Goal: Navigation & Orientation: Find specific page/section

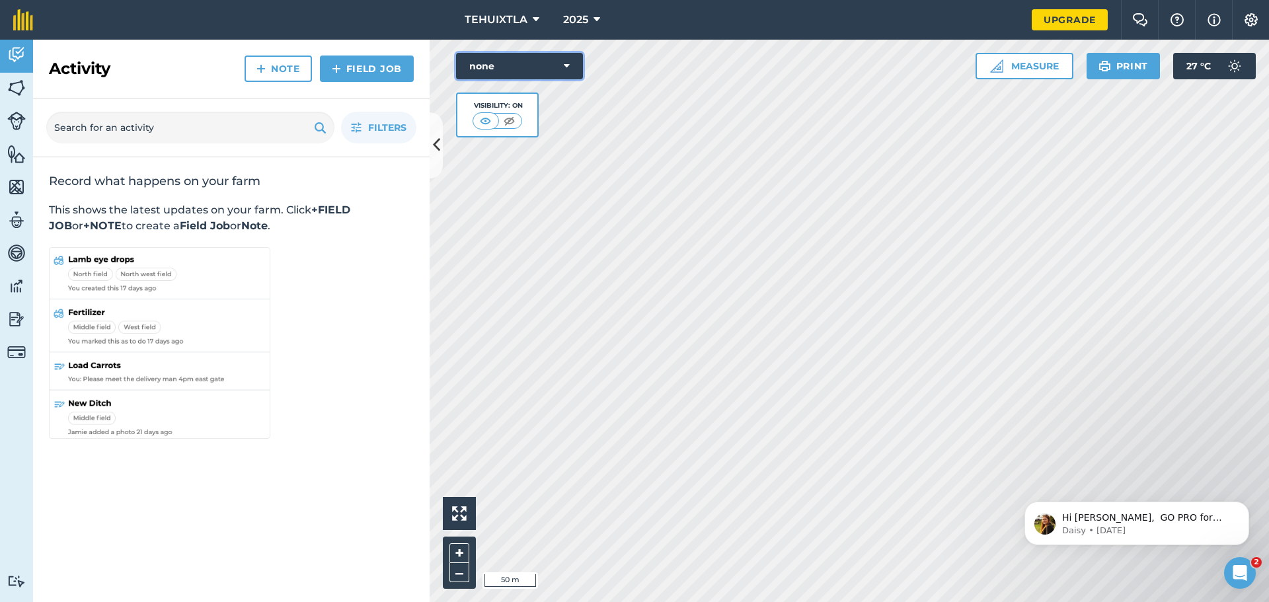
click at [565, 60] on icon at bounding box center [567, 66] width 6 height 13
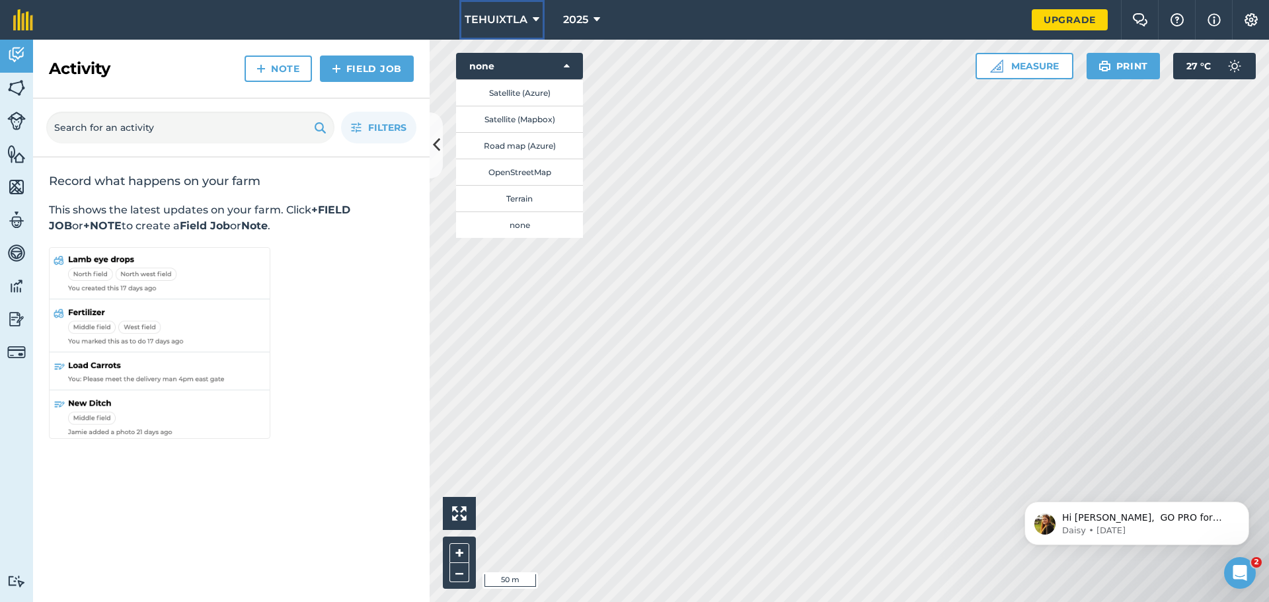
click at [528, 26] on button "TEHUIXTLA" at bounding box center [501, 20] width 85 height 40
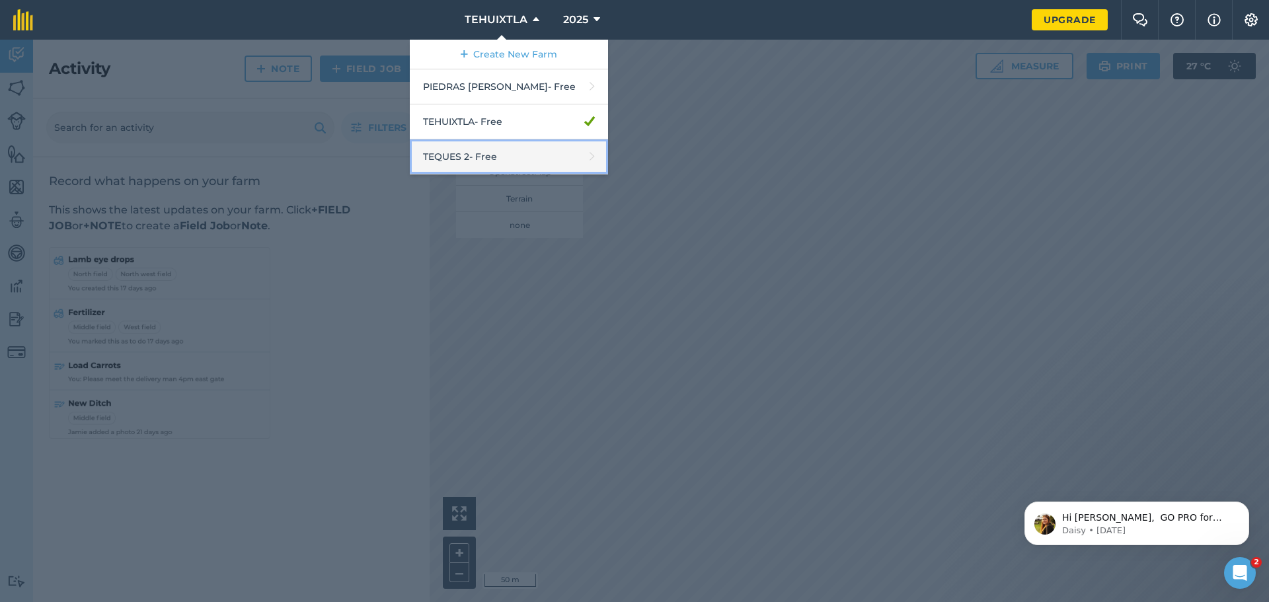
click at [529, 150] on link "TEQUES 2 - Free" at bounding box center [509, 157] width 198 height 35
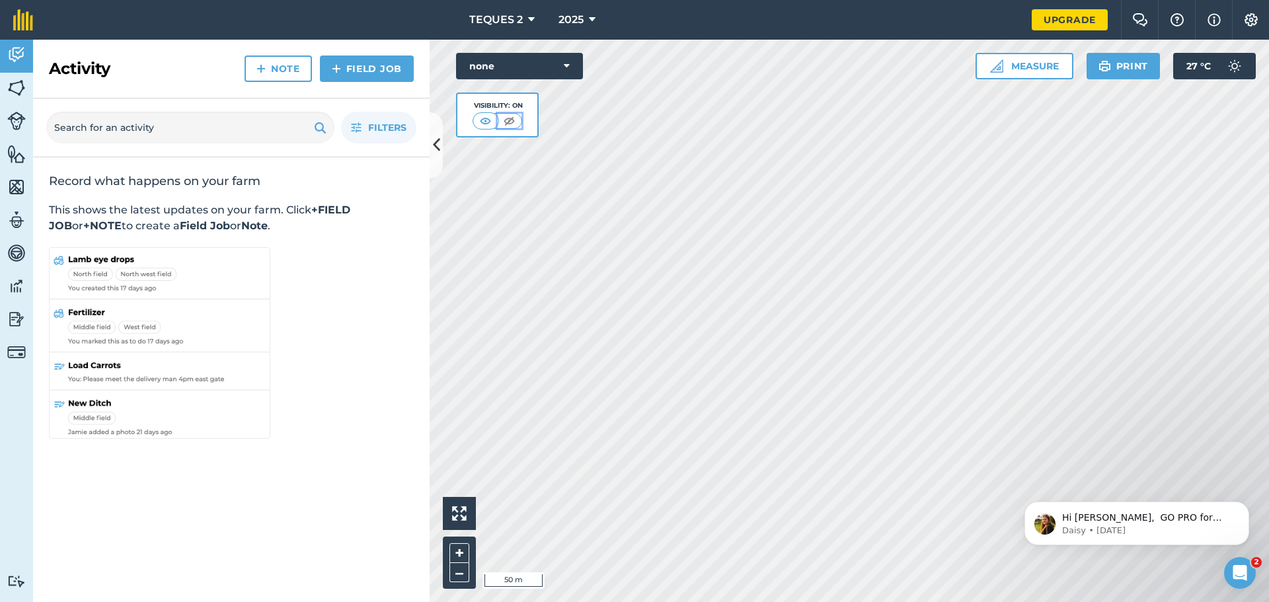
click at [508, 120] on img at bounding box center [509, 120] width 17 height 13
click at [490, 120] on img at bounding box center [486, 120] width 17 height 13
click at [379, 130] on span "Filters" at bounding box center [387, 127] width 38 height 15
click at [358, 126] on icon "button" at bounding box center [356, 127] width 11 height 11
click at [274, 73] on link "Note" at bounding box center [278, 69] width 67 height 26
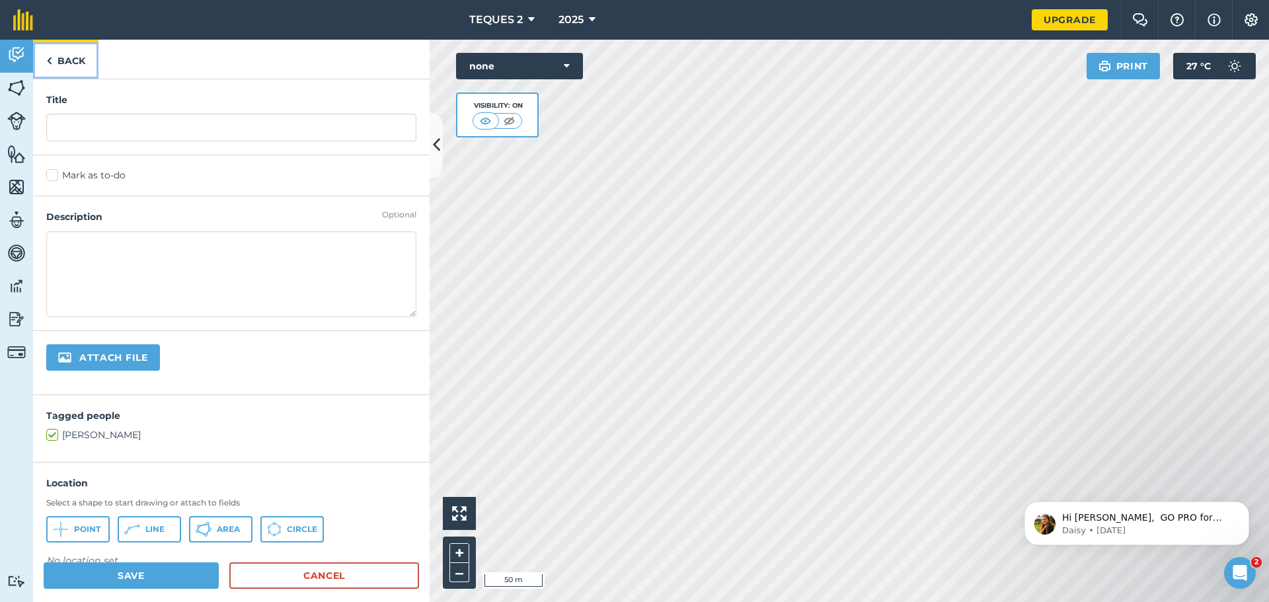
click at [61, 60] on link "Back" at bounding box center [65, 59] width 65 height 39
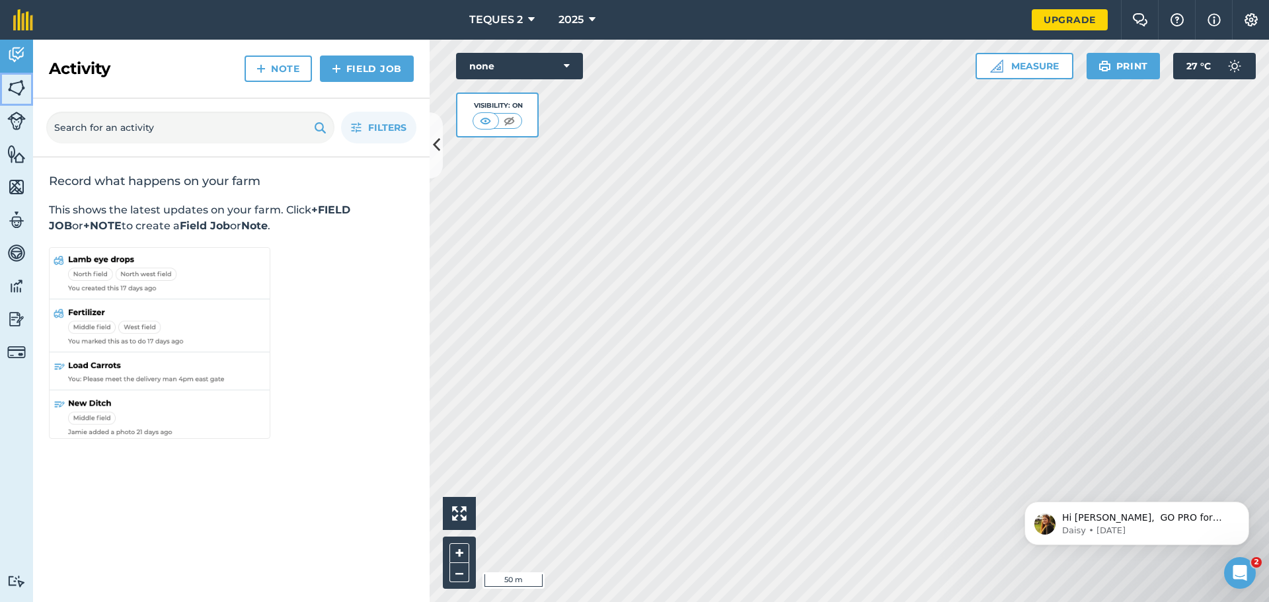
click at [19, 89] on img at bounding box center [16, 88] width 19 height 20
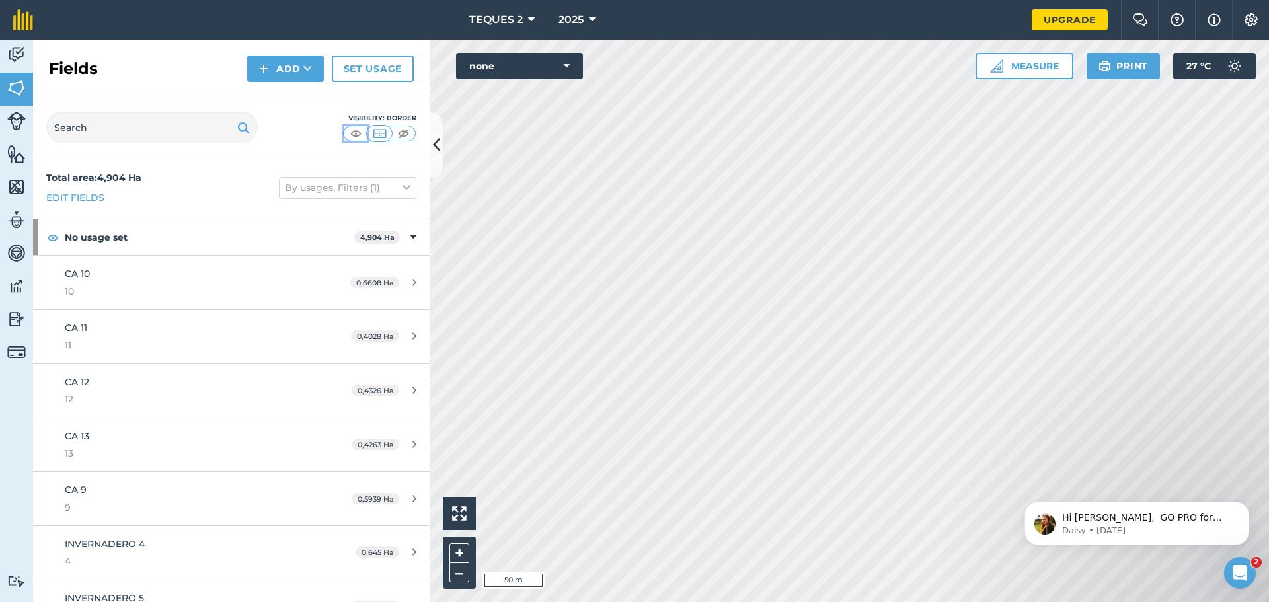
click at [362, 134] on img at bounding box center [356, 133] width 17 height 13
click at [399, 134] on img at bounding box center [403, 133] width 17 height 13
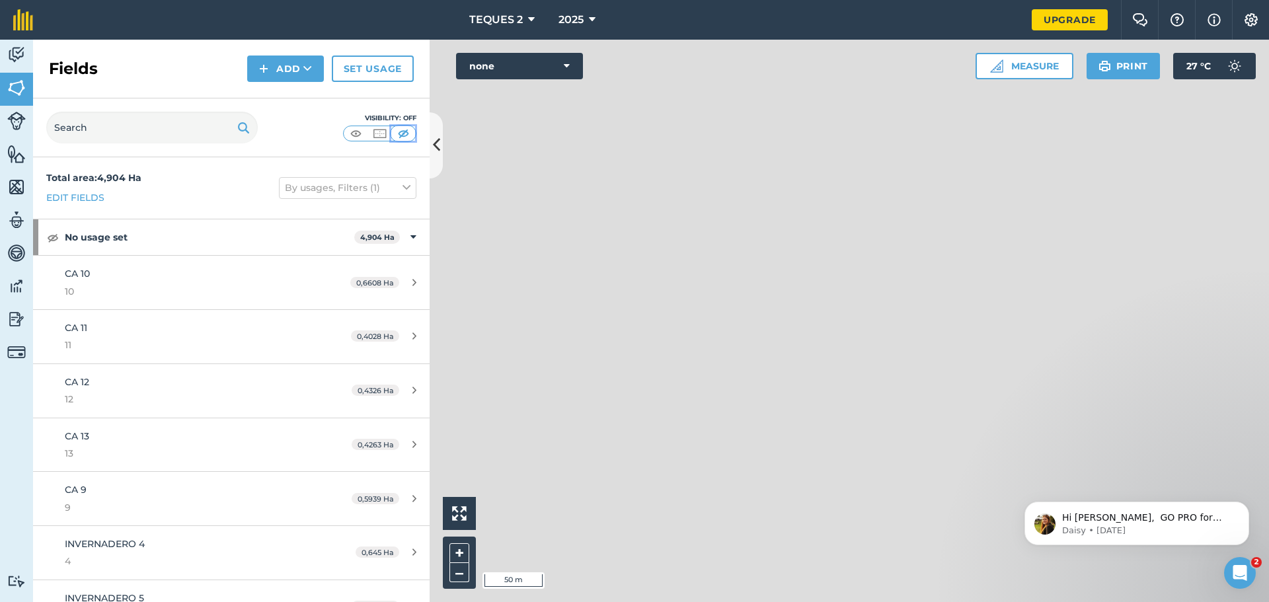
click at [399, 134] on img at bounding box center [403, 133] width 17 height 13
click at [356, 134] on img at bounding box center [356, 133] width 17 height 13
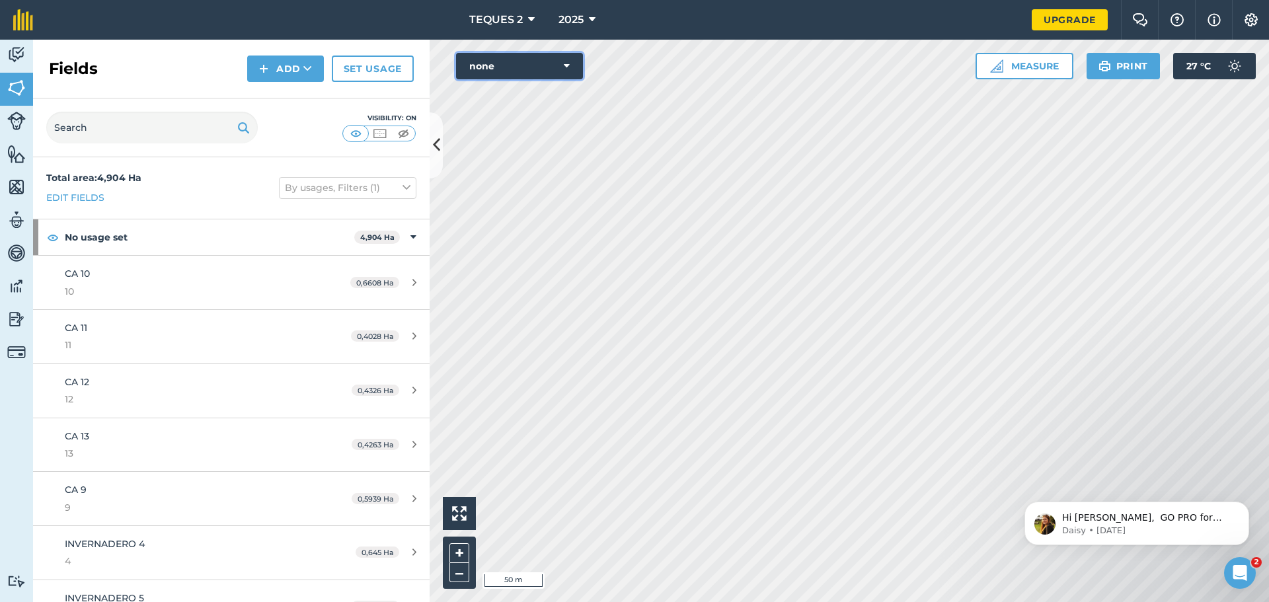
click at [565, 67] on icon at bounding box center [567, 66] width 6 height 13
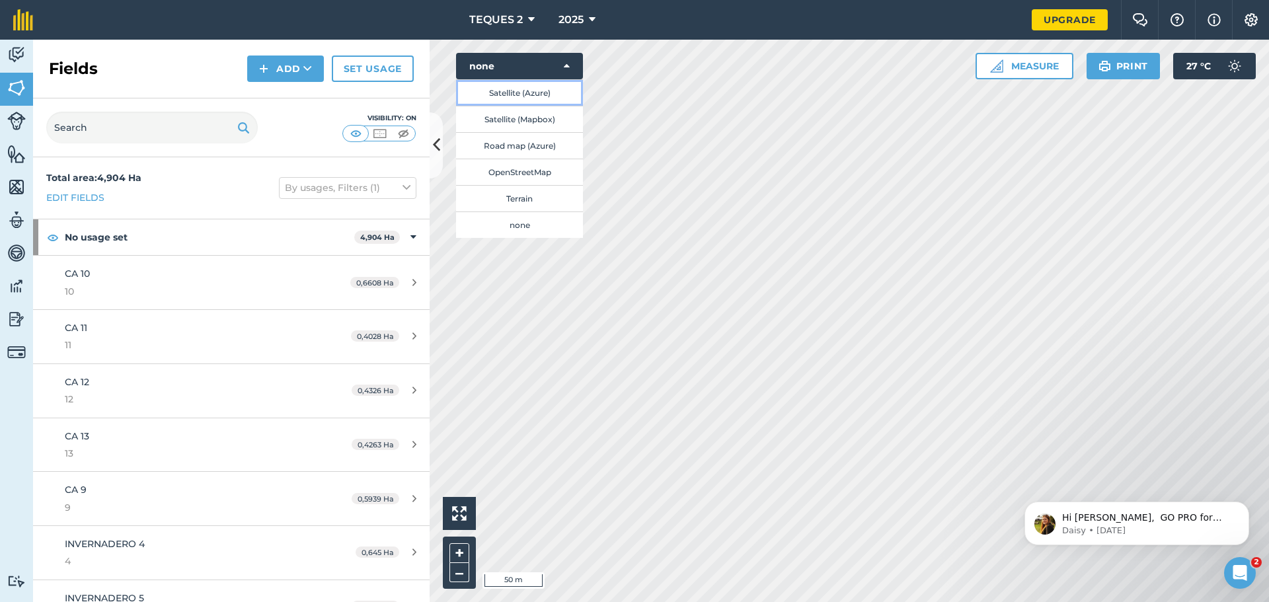
click at [516, 95] on button "Satellite (Azure)" at bounding box center [519, 92] width 127 height 26
